Goal: Task Accomplishment & Management: Use online tool/utility

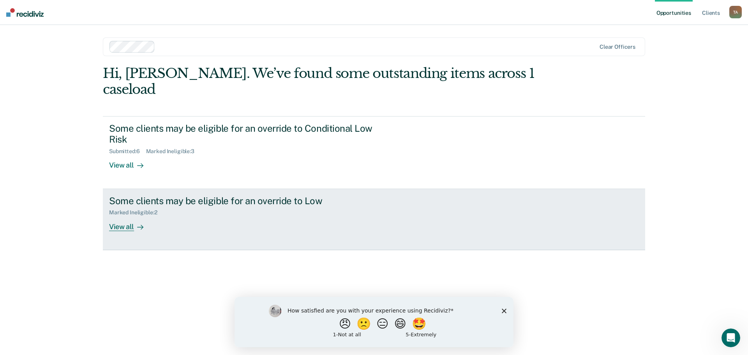
click at [124, 216] on div "View all" at bounding box center [131, 223] width 44 height 15
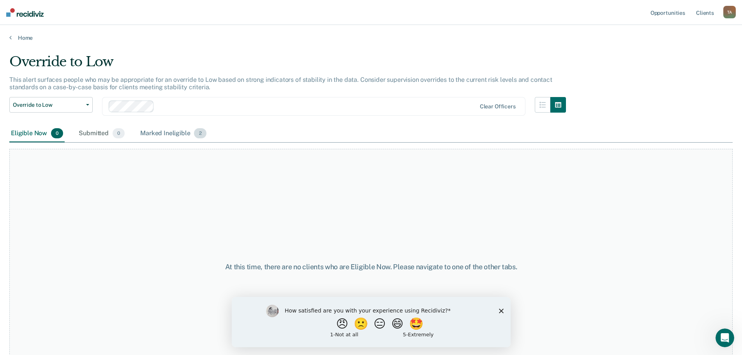
click at [171, 134] on div "Marked Ineligible 2" at bounding box center [173, 133] width 69 height 17
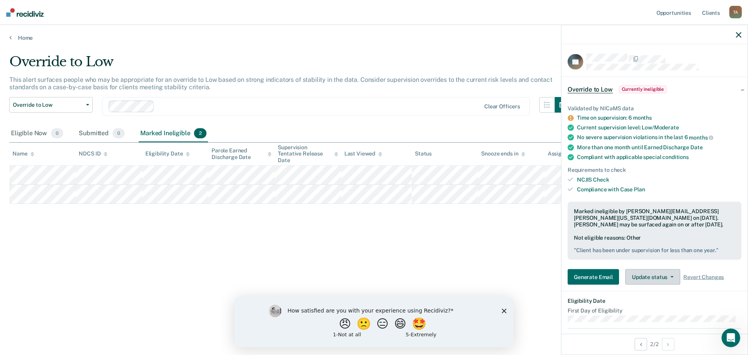
click at [652, 276] on button "Update status" at bounding box center [652, 277] width 55 height 16
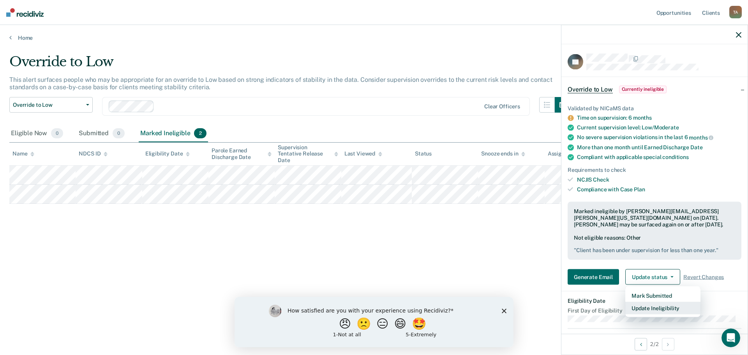
click at [648, 308] on button "Update Ineligibility" at bounding box center [662, 308] width 75 height 12
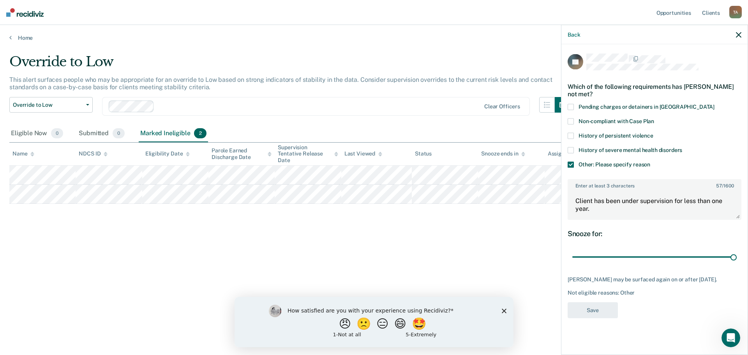
click at [569, 163] on span at bounding box center [570, 165] width 6 height 6
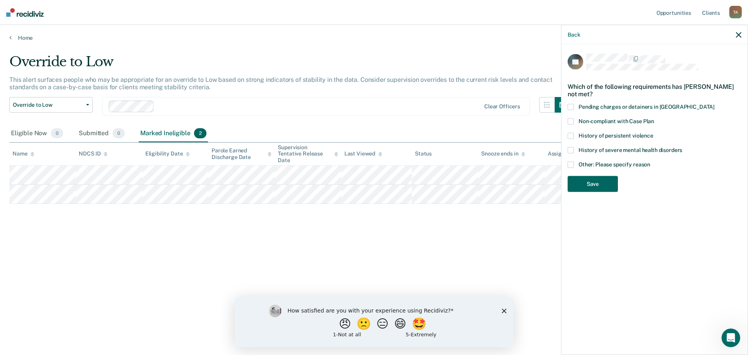
click at [593, 183] on button "Save" at bounding box center [592, 184] width 50 height 16
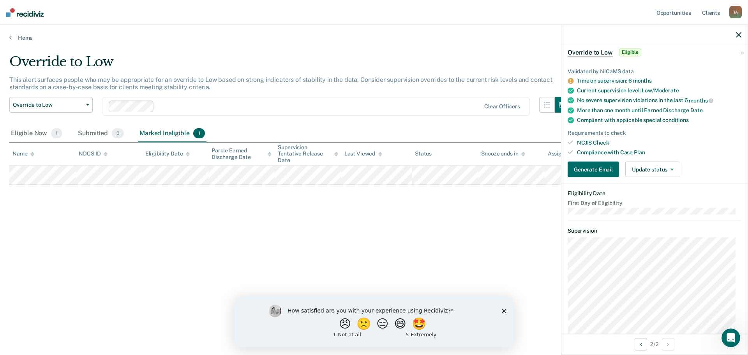
scroll to position [26, 0]
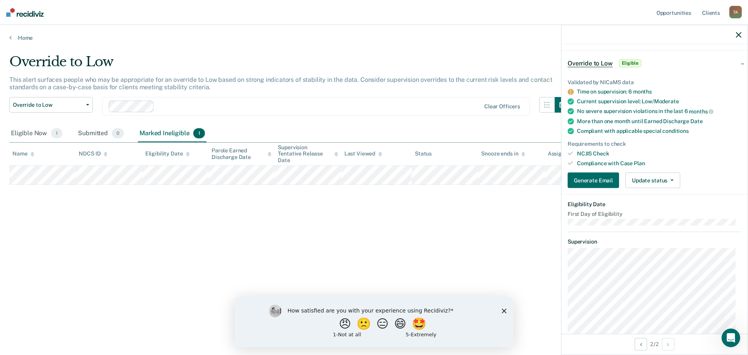
click at [572, 93] on icon at bounding box center [570, 92] width 6 height 6
click at [504, 311] on icon "Close survey" at bounding box center [504, 310] width 5 height 5
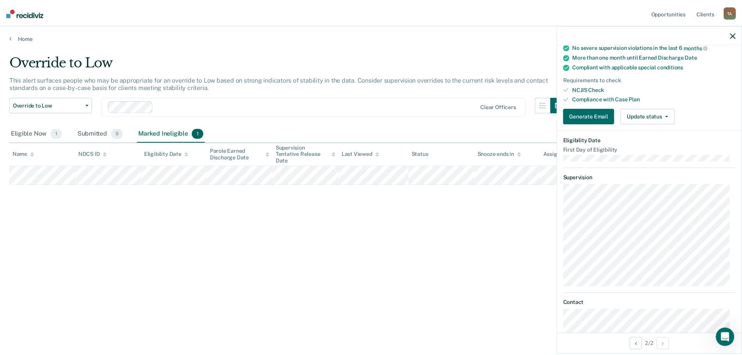
scroll to position [104, 0]
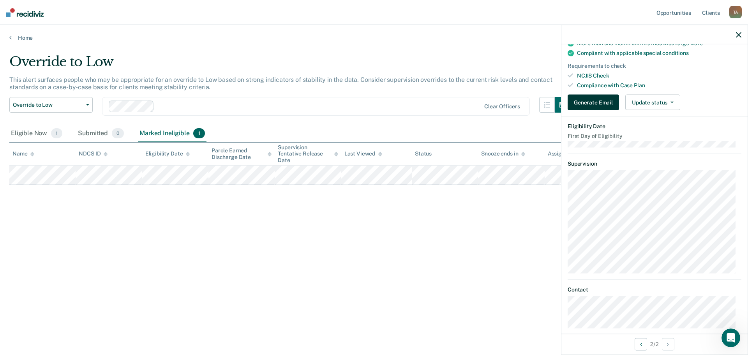
click at [597, 102] on button "Generate Email" at bounding box center [592, 103] width 51 height 16
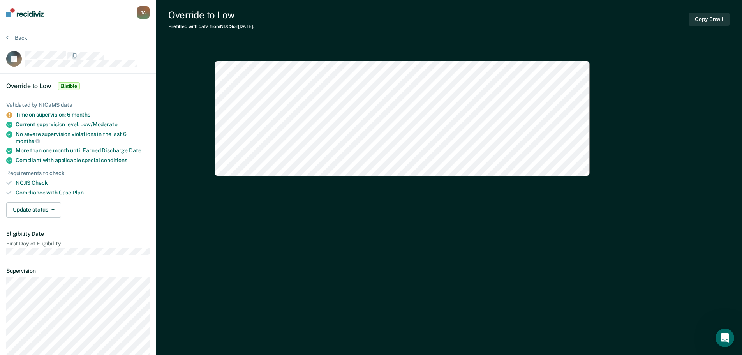
click at [70, 85] on span "Eligible" at bounding box center [69, 86] width 22 height 8
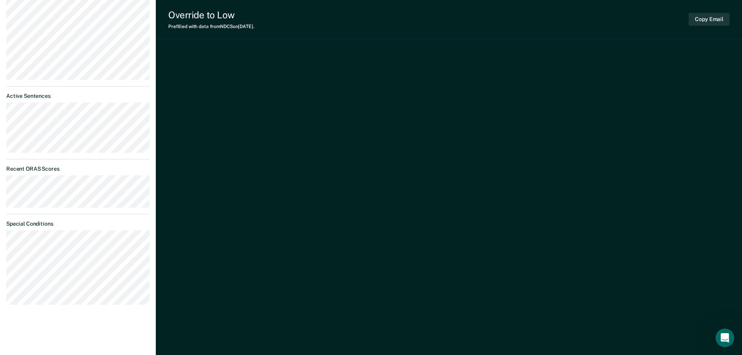
scroll to position [425, 0]
click at [724, 335] on icon "Open Intercom Messenger" at bounding box center [723, 336] width 5 height 6
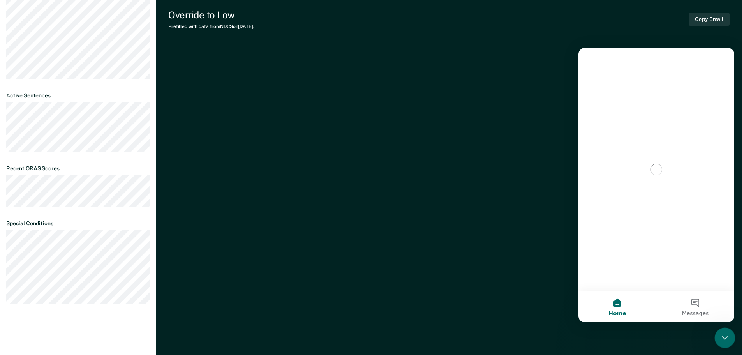
scroll to position [0, 0]
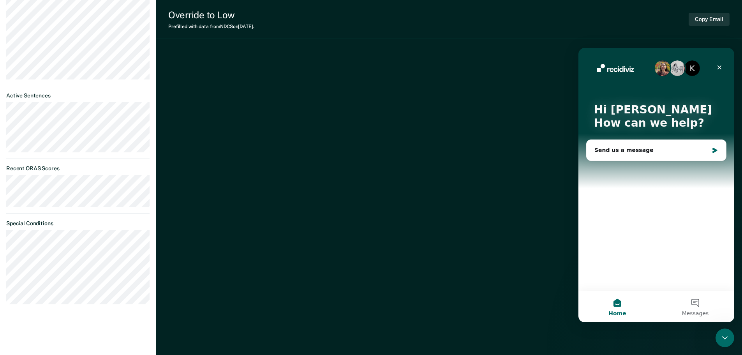
click at [105, 158] on hr at bounding box center [77, 158] width 143 height 0
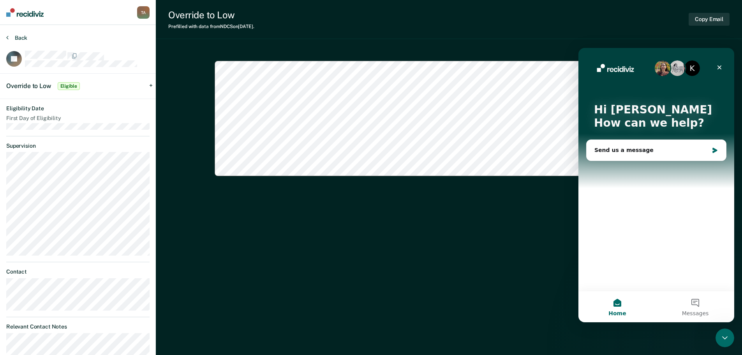
click at [19, 35] on button "Back" at bounding box center [16, 37] width 21 height 7
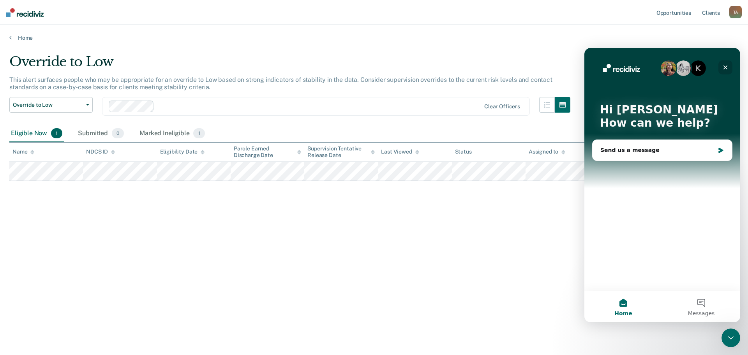
click at [725, 67] on icon "Close" at bounding box center [725, 67] width 4 height 4
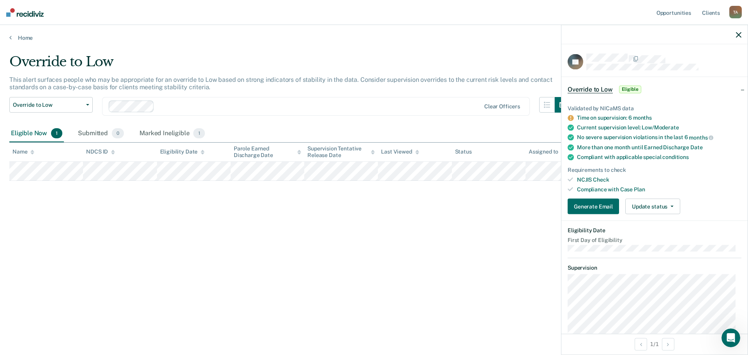
click at [570, 116] on icon at bounding box center [570, 118] width 6 height 6
click at [591, 206] on button "Generate Email" at bounding box center [592, 207] width 51 height 16
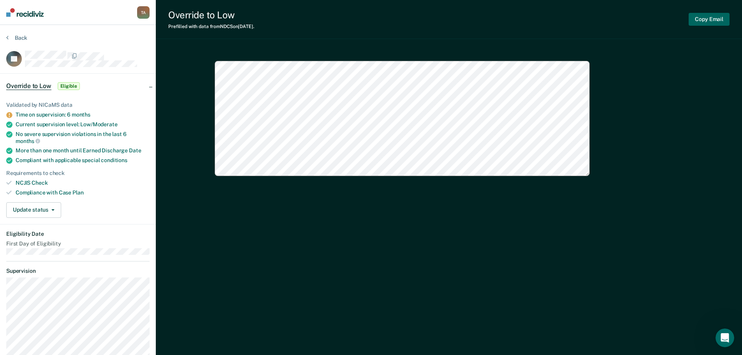
click at [705, 18] on button "Copy Email" at bounding box center [708, 19] width 41 height 13
type textarea "x"
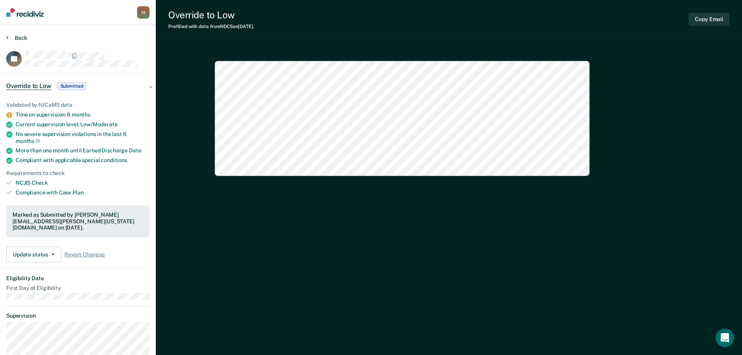
click at [18, 36] on button "Back" at bounding box center [16, 37] width 21 height 7
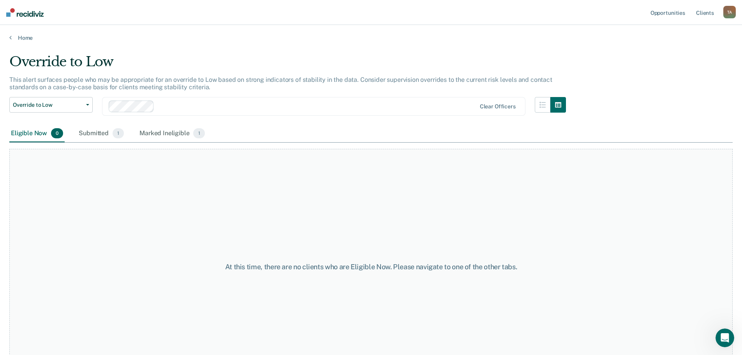
click at [18, 42] on main "Override to Low This alert surfaces people who may be appropriate for an overri…" at bounding box center [371, 196] width 742 height 311
click at [21, 37] on link "Home" at bounding box center [370, 37] width 723 height 7
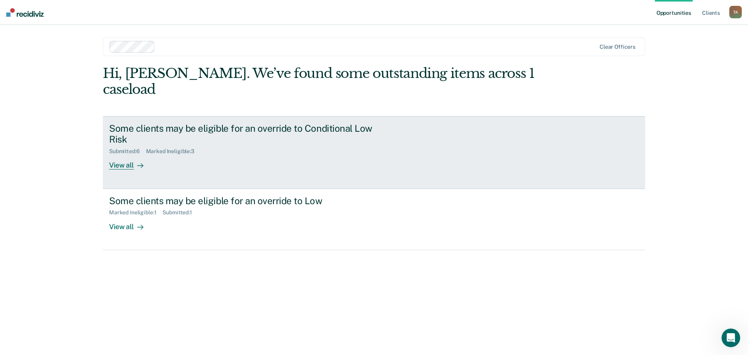
click at [125, 155] on div "View all" at bounding box center [131, 162] width 44 height 15
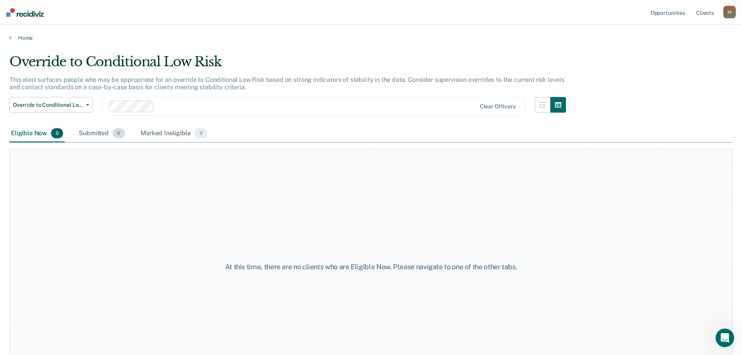
click at [110, 135] on div "Submitted 6" at bounding box center [101, 133] width 49 height 17
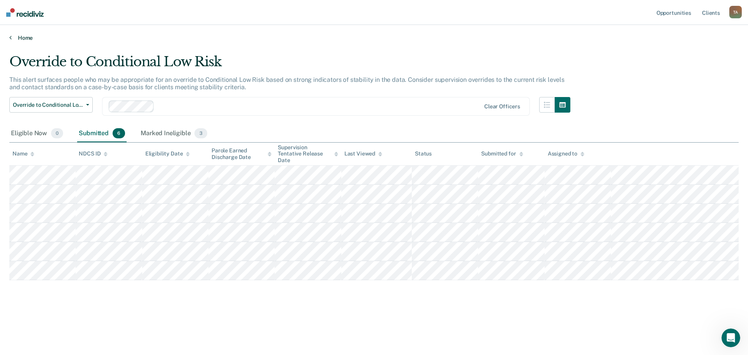
click at [24, 37] on link "Home" at bounding box center [373, 37] width 729 height 7
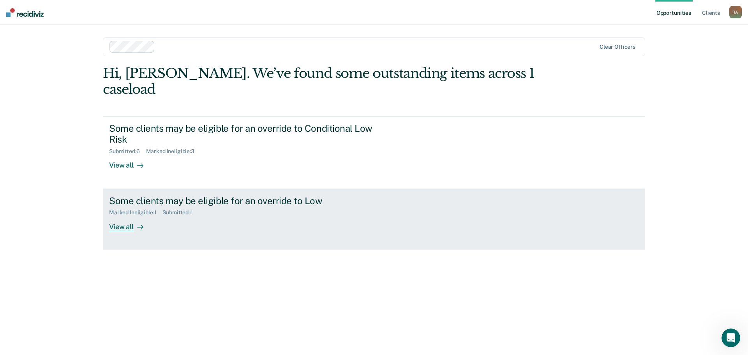
click at [120, 216] on div "View all" at bounding box center [131, 223] width 44 height 15
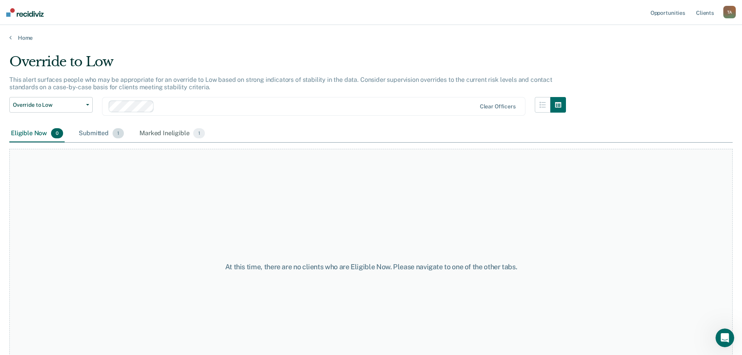
click at [93, 132] on div "Submitted 1" at bounding box center [101, 133] width 48 height 17
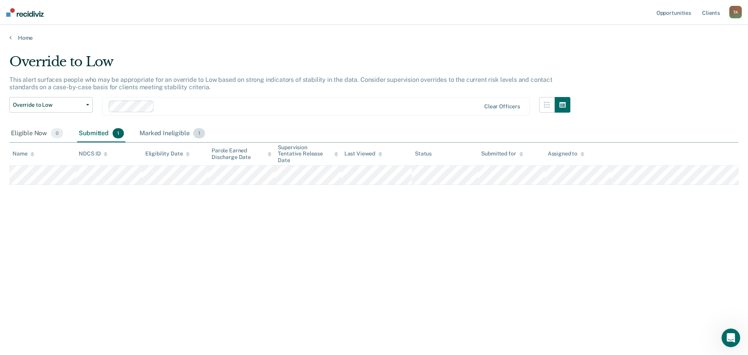
click at [172, 129] on div "Marked Ineligible 1" at bounding box center [172, 133] width 69 height 17
click at [378, 239] on div "Override to Low This alert surfaces people who may be appropriate for an overri…" at bounding box center [373, 175] width 729 height 243
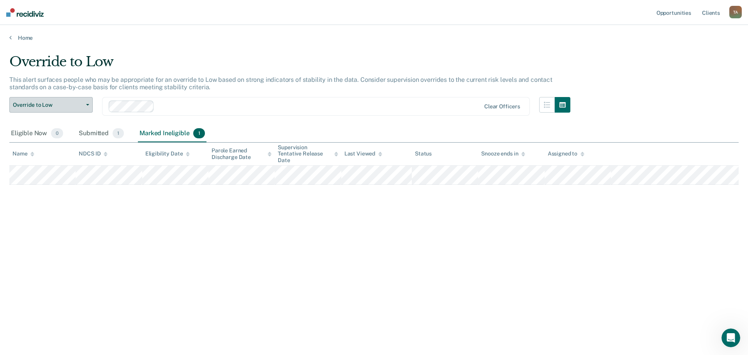
click at [61, 104] on span "Override to Low" at bounding box center [48, 105] width 70 height 7
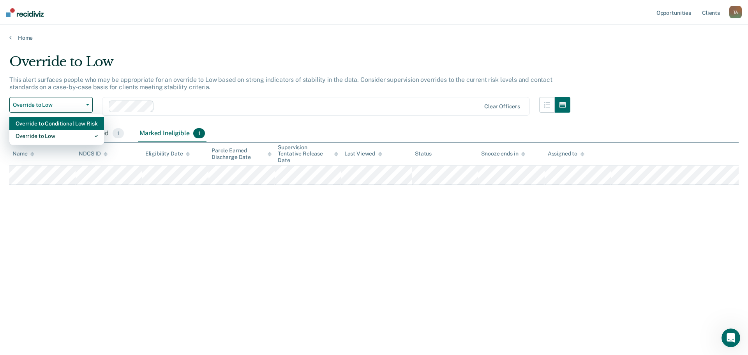
click at [58, 125] on div "Override to Conditional Low Risk" at bounding box center [57, 123] width 82 height 12
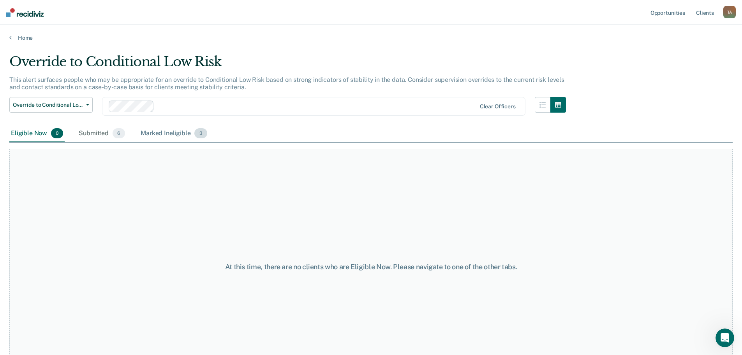
click at [154, 134] on div "Marked Ineligible 3" at bounding box center [174, 133] width 70 height 17
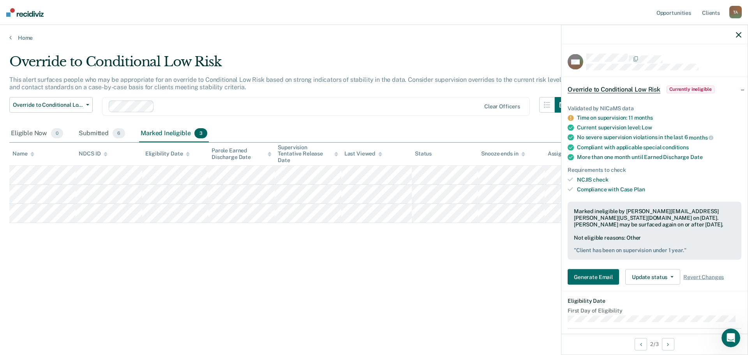
click at [54, 256] on div "Override to Conditional Low Risk This alert surfaces people who may be appropri…" at bounding box center [373, 175] width 729 height 243
click at [737, 36] on icon "button" at bounding box center [738, 34] width 5 height 5
